Goal: Task Accomplishment & Management: Use online tool/utility

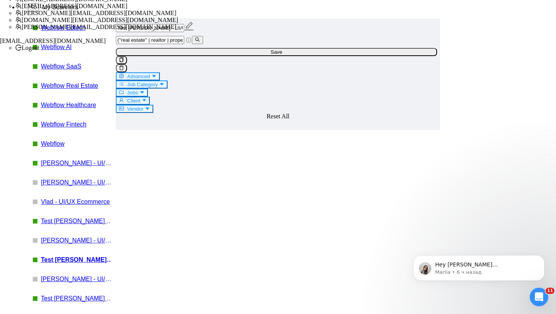
click at [41, 147] on link "Webflow" at bounding box center [77, 143] width 73 height 7
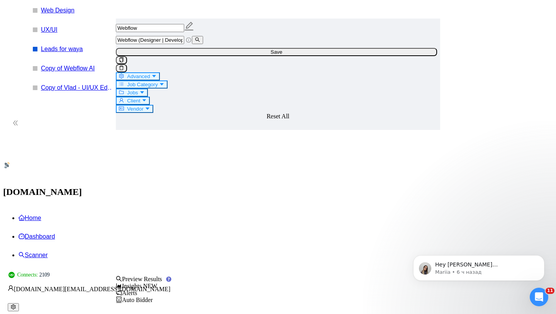
scroll to position [676, 0]
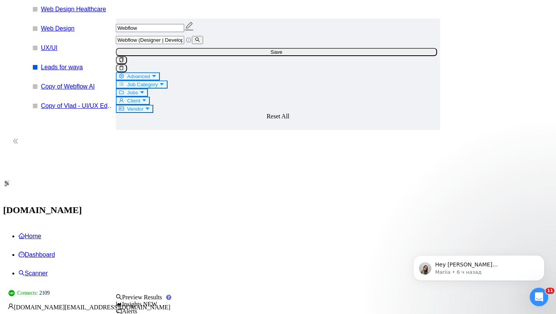
drag, startPoint x: 241, startPoint y: 102, endPoint x: 175, endPoint y: 98, distance: 66.2
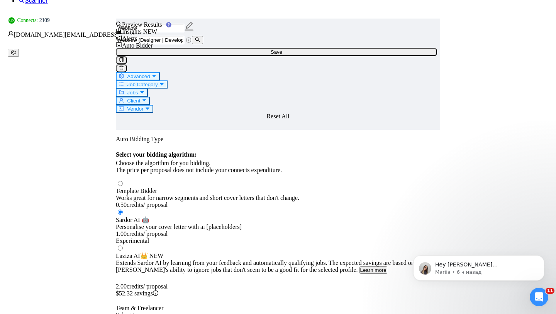
scroll to position [964, 0]
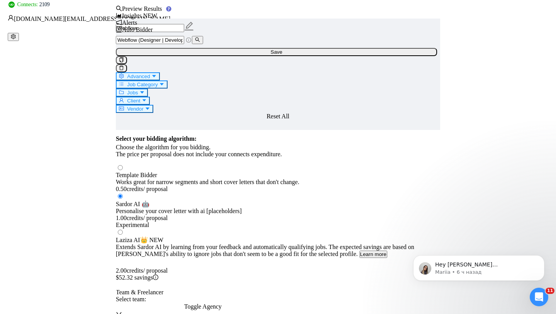
drag, startPoint x: 483, startPoint y: 219, endPoint x: 450, endPoint y: 304, distance: 91.1
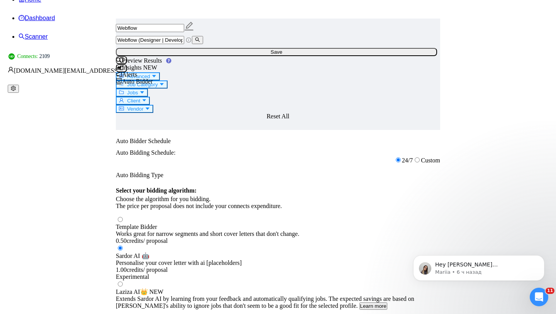
scroll to position [898, 0]
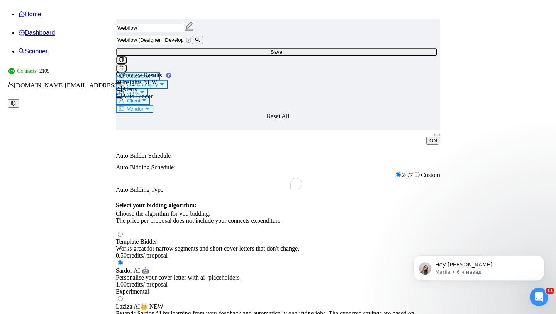
drag, startPoint x: 184, startPoint y: 120, endPoint x: 238, endPoint y: 206, distance: 101.6
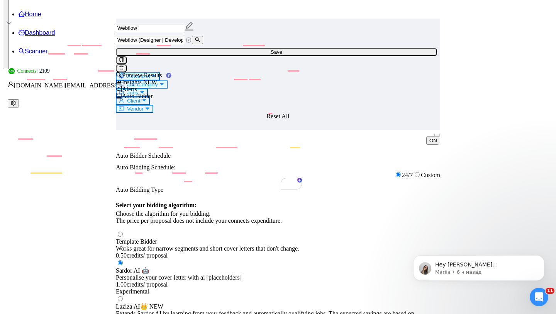
drag, startPoint x: 190, startPoint y: 127, endPoint x: 206, endPoint y: 127, distance: 15.5
drag, startPoint x: 208, startPoint y: 128, endPoint x: 226, endPoint y: 126, distance: 17.9
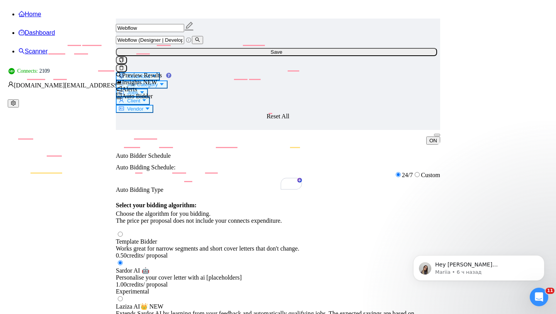
drag, startPoint x: 214, startPoint y: 247, endPoint x: 360, endPoint y: 248, distance: 146.8
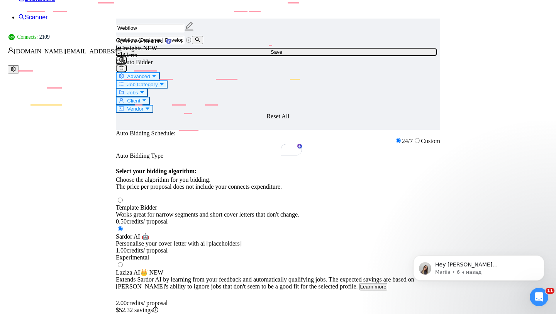
scroll to position [941, 0]
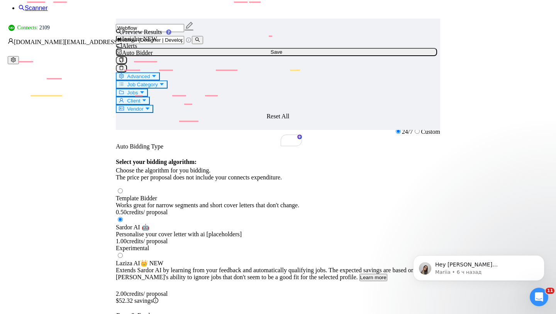
drag, startPoint x: 343, startPoint y: 171, endPoint x: 361, endPoint y: 171, distance: 18.2
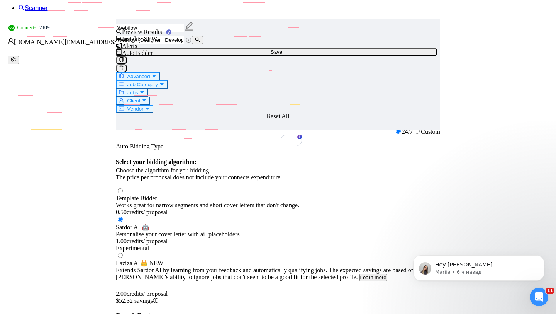
drag, startPoint x: 208, startPoint y: 142, endPoint x: 232, endPoint y: 143, distance: 24.4
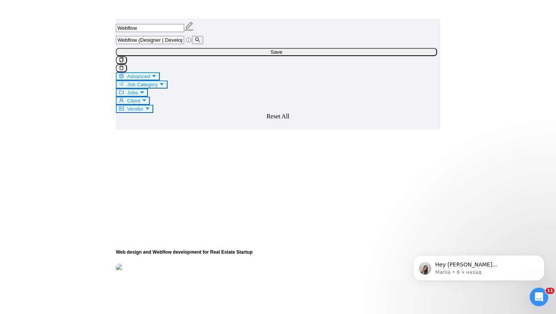
scroll to position [2117, 0]
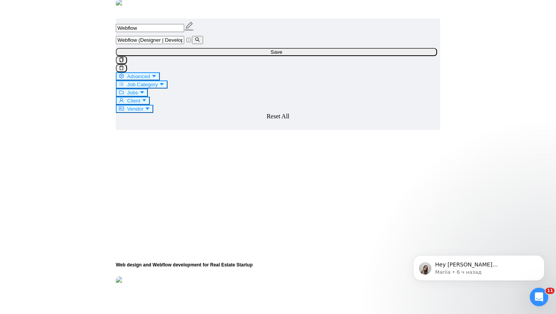
drag, startPoint x: 201, startPoint y: 57, endPoint x: 249, endPoint y: 57, distance: 47.5
drag, startPoint x: 199, startPoint y: 76, endPoint x: 361, endPoint y: 79, distance: 161.4
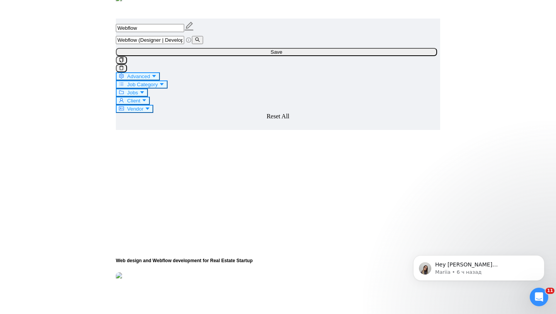
drag, startPoint x: 202, startPoint y: 84, endPoint x: 350, endPoint y: 101, distance: 148.9
drag, startPoint x: 203, startPoint y: 119, endPoint x: 263, endPoint y: 119, distance: 59.9
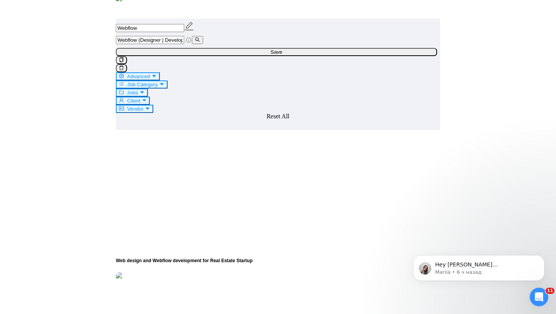
drag, startPoint x: 202, startPoint y: 128, endPoint x: 265, endPoint y: 144, distance: 64.9
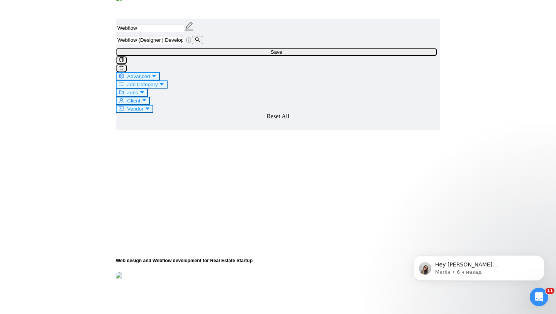
drag, startPoint x: 202, startPoint y: 114, endPoint x: 302, endPoint y: 118, distance: 100.1
drag, startPoint x: 209, startPoint y: 123, endPoint x: 291, endPoint y: 123, distance: 81.5
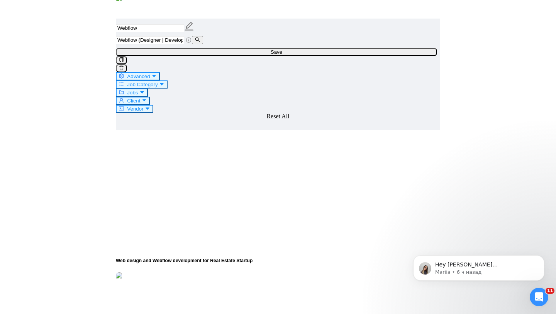
drag, startPoint x: 293, startPoint y: 193, endPoint x: 339, endPoint y: 214, distance: 51.0
drag, startPoint x: 202, startPoint y: 149, endPoint x: 312, endPoint y: 244, distance: 146.2
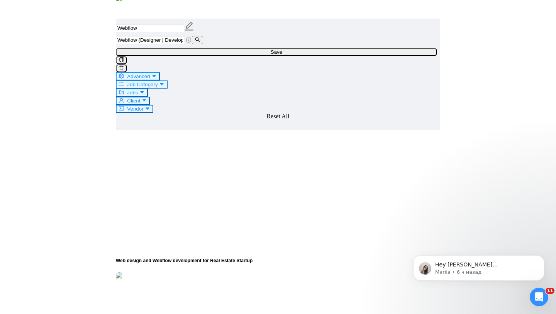
scroll to position [236, 0]
drag, startPoint x: 200, startPoint y: 224, endPoint x: 331, endPoint y: 233, distance: 130.9
drag, startPoint x: 200, startPoint y: 246, endPoint x: 355, endPoint y: 247, distance: 154.9
